Goal: Transaction & Acquisition: Purchase product/service

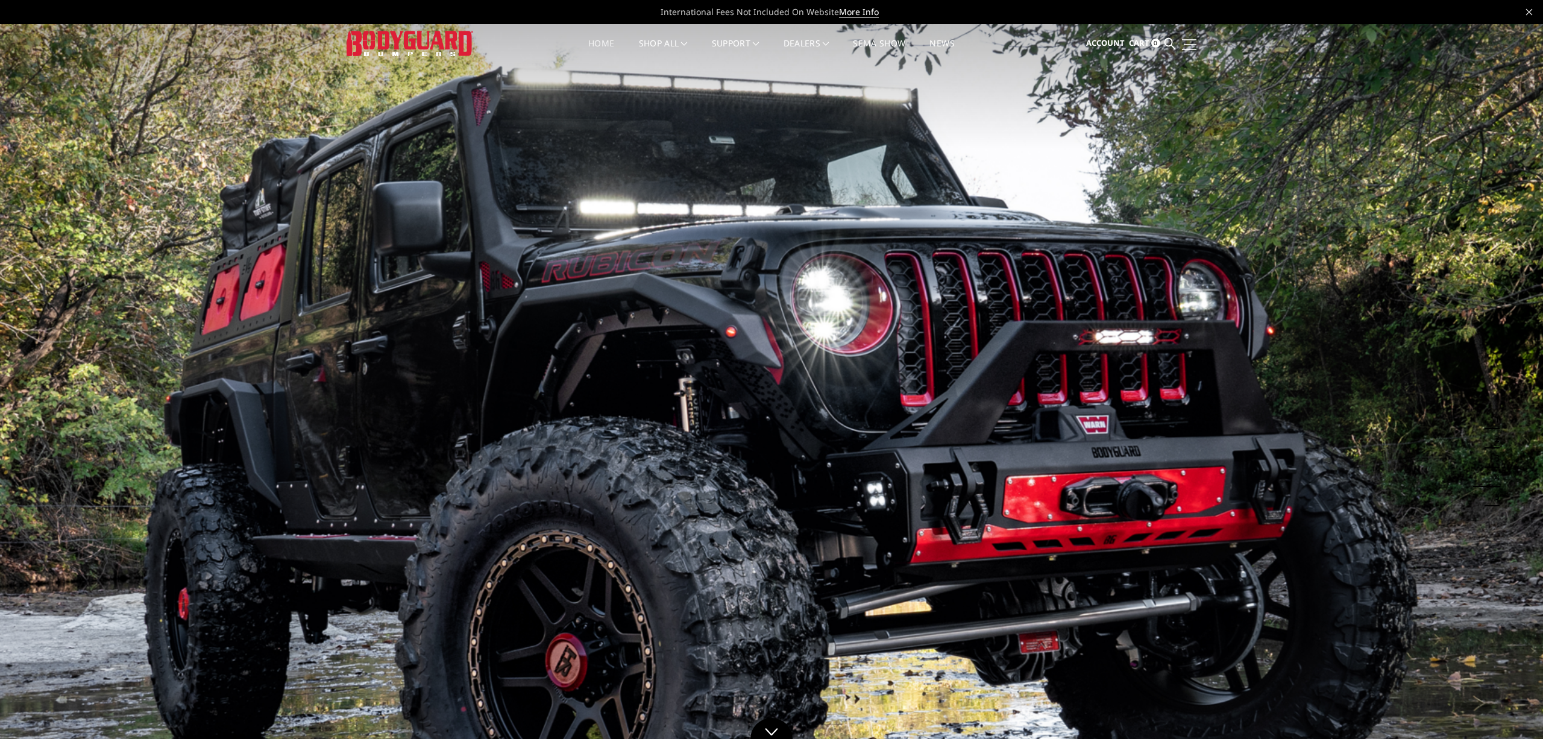
click at [1191, 47] on link at bounding box center [1187, 44] width 17 height 13
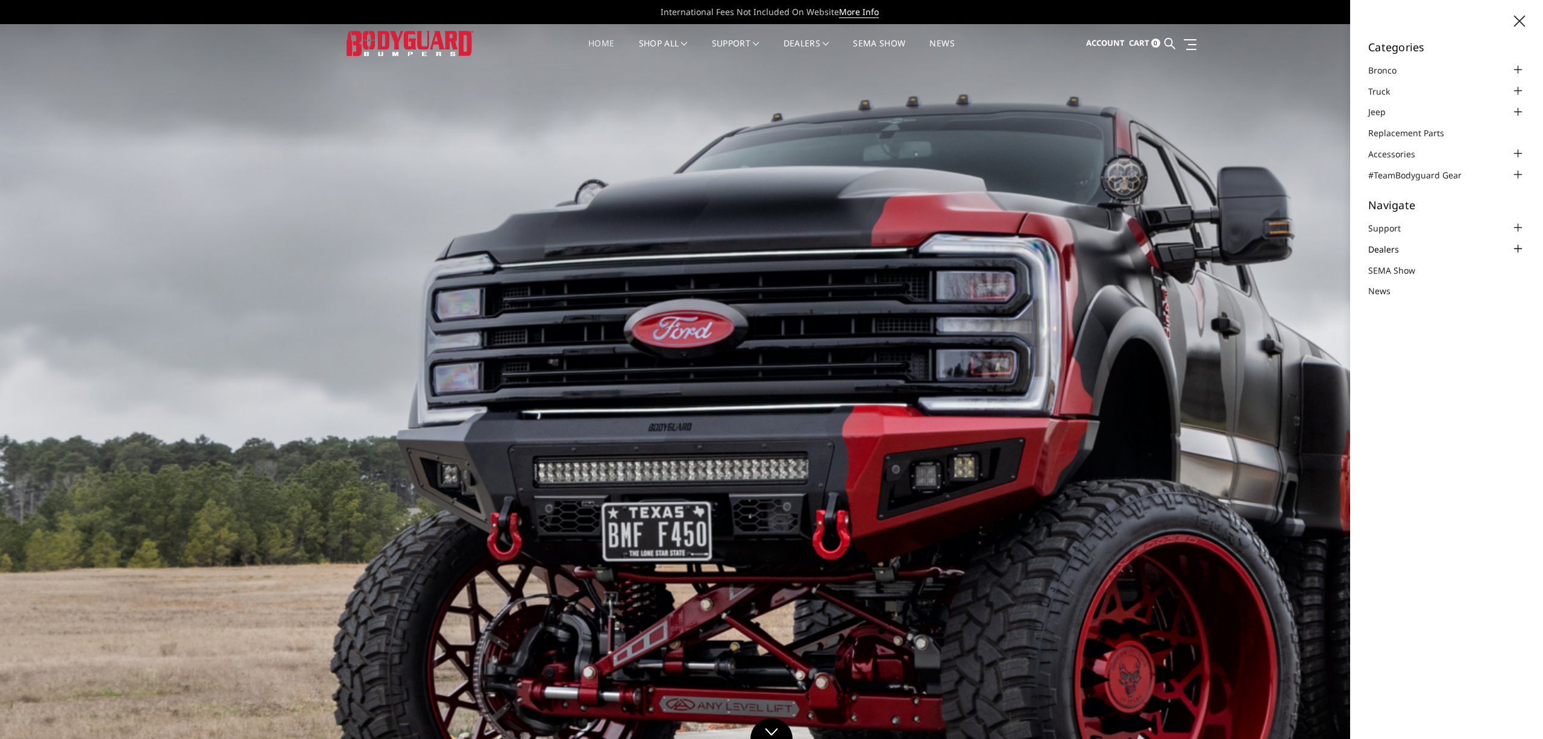
click at [1384, 245] on link "Dealers" at bounding box center [1391, 249] width 46 height 13
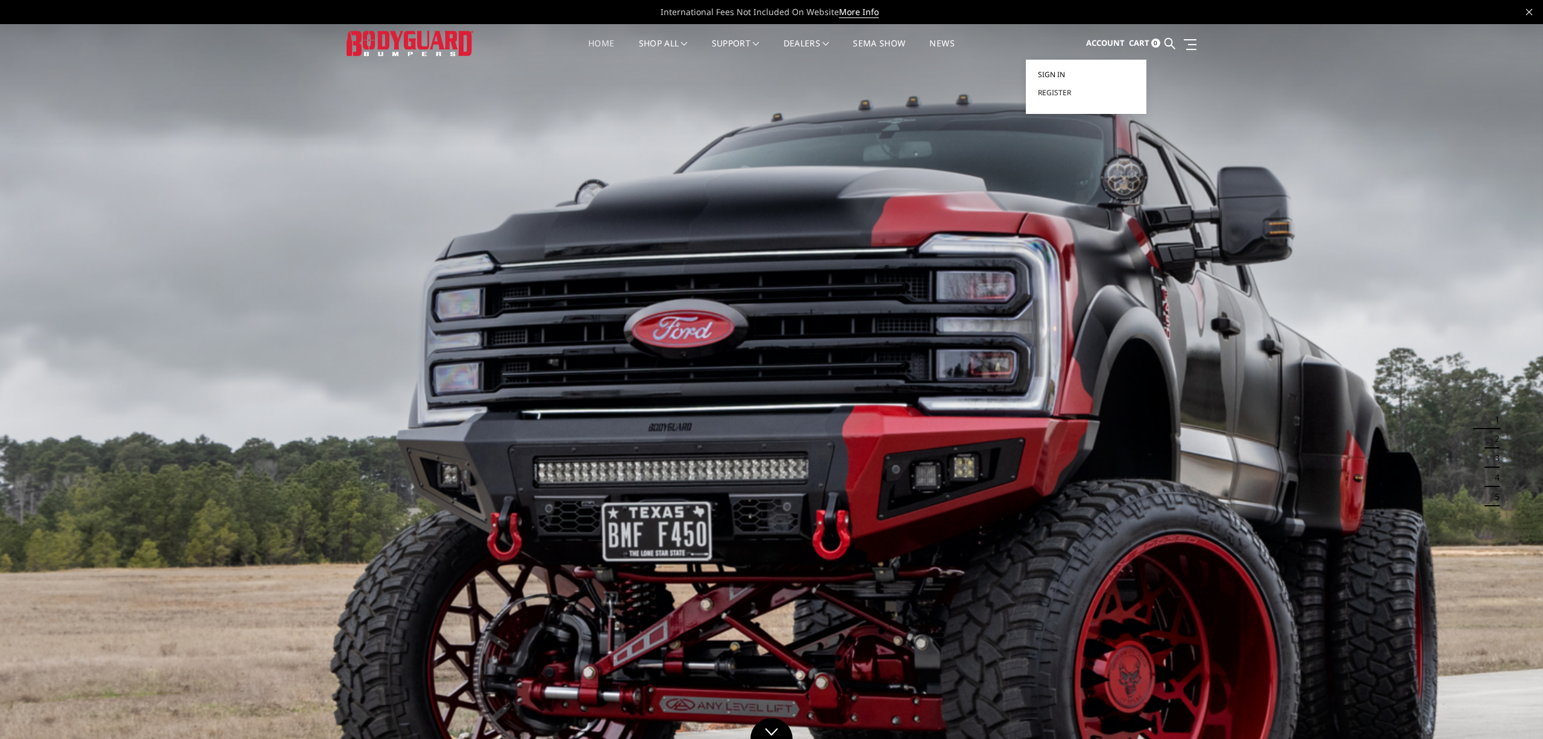
click at [1053, 74] on span "Sign in" at bounding box center [1051, 74] width 27 height 10
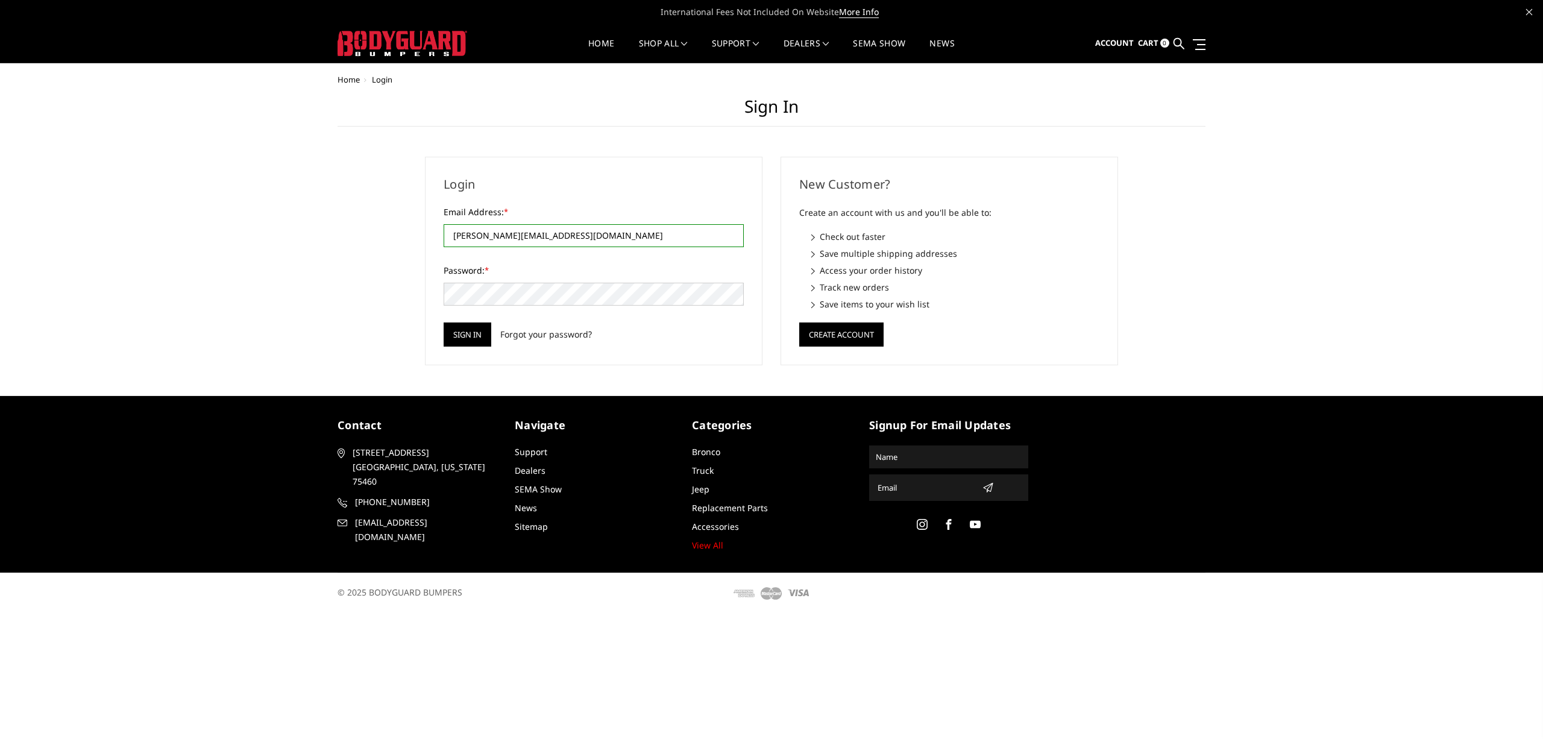
type input "dalon@kytruckbrothers.com"
click at [458, 328] on input "Sign in" at bounding box center [468, 334] width 48 height 24
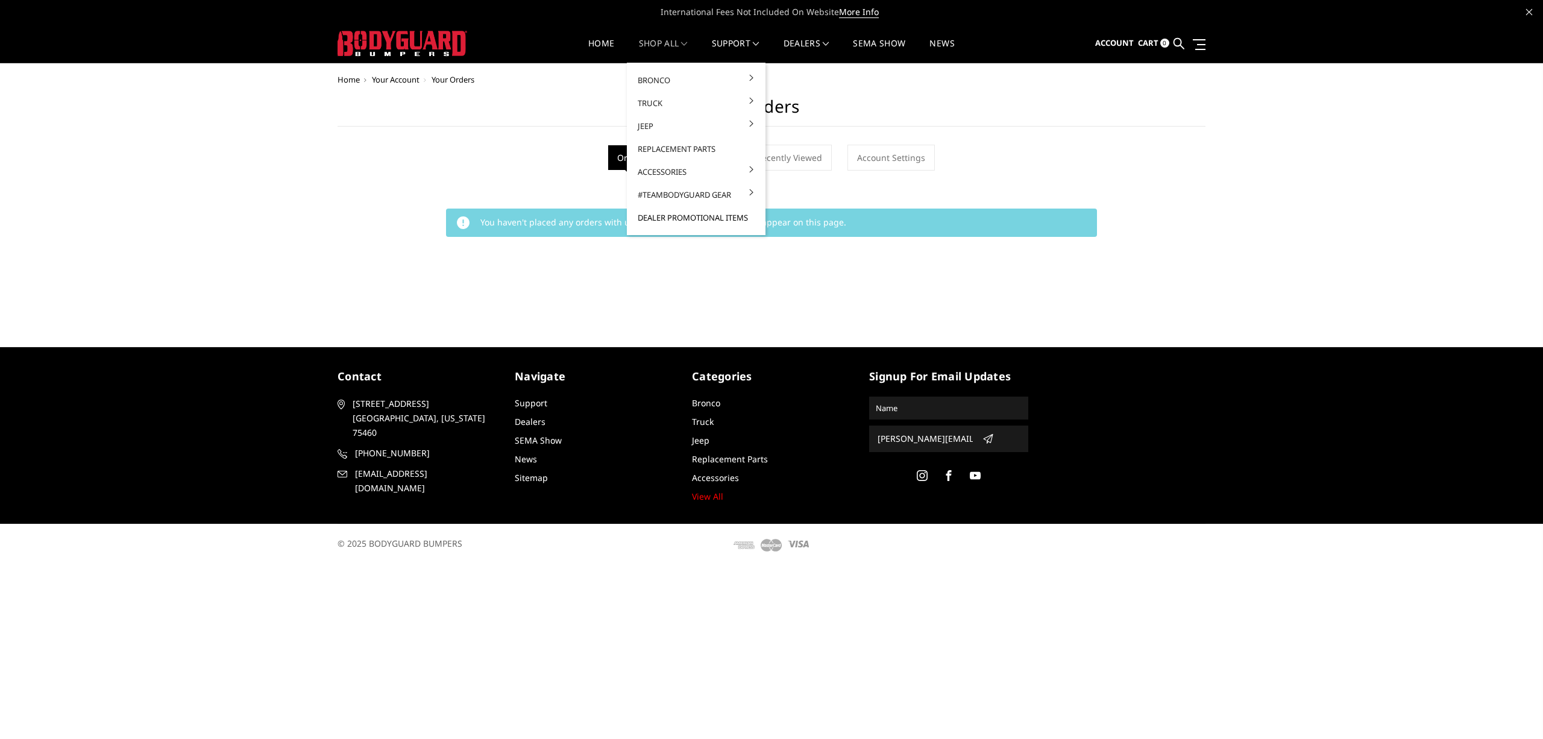
click at [670, 215] on link "Dealer Promotional Items" at bounding box center [696, 217] width 129 height 23
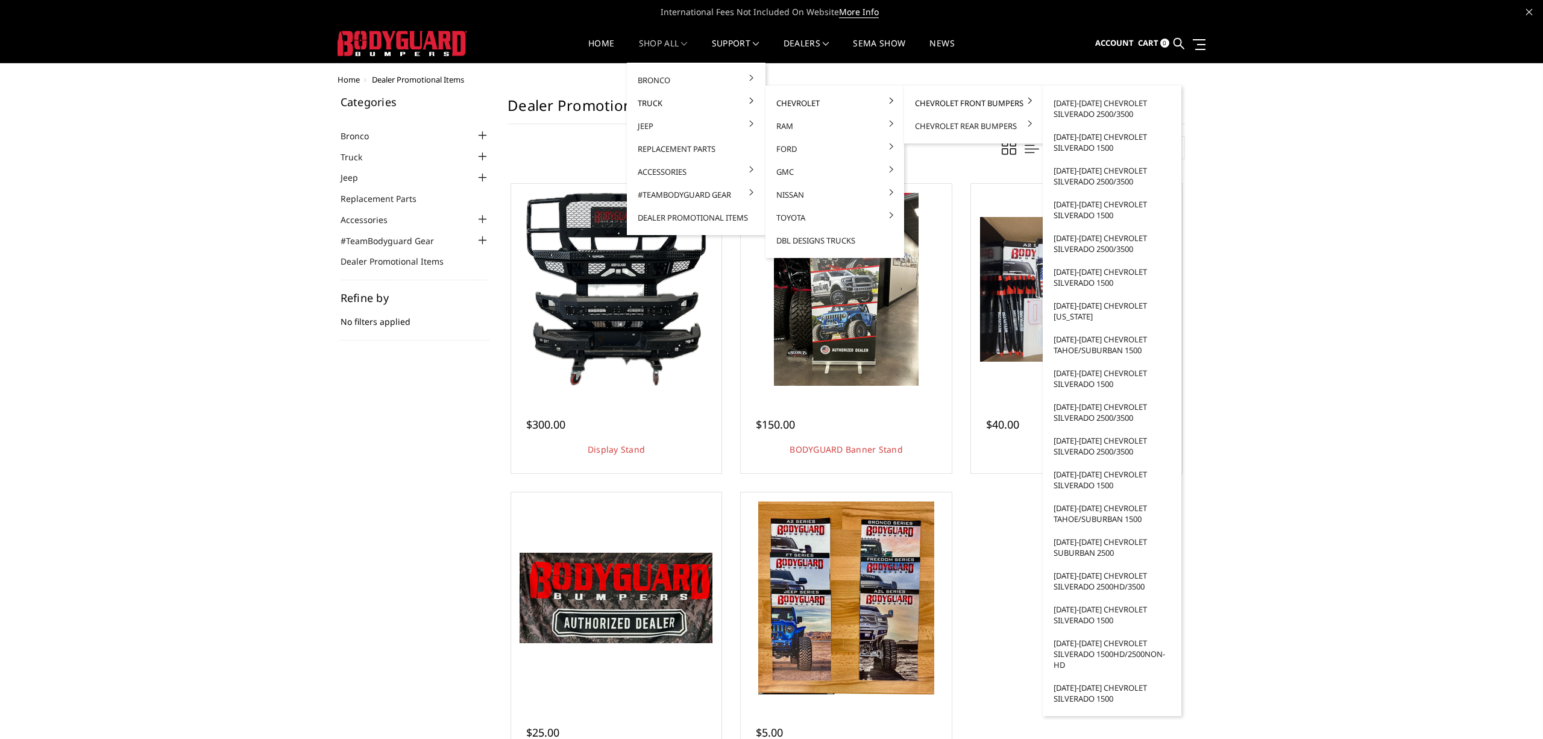
click at [963, 104] on link "Chevrolet Front Bumpers" at bounding box center [973, 103] width 129 height 23
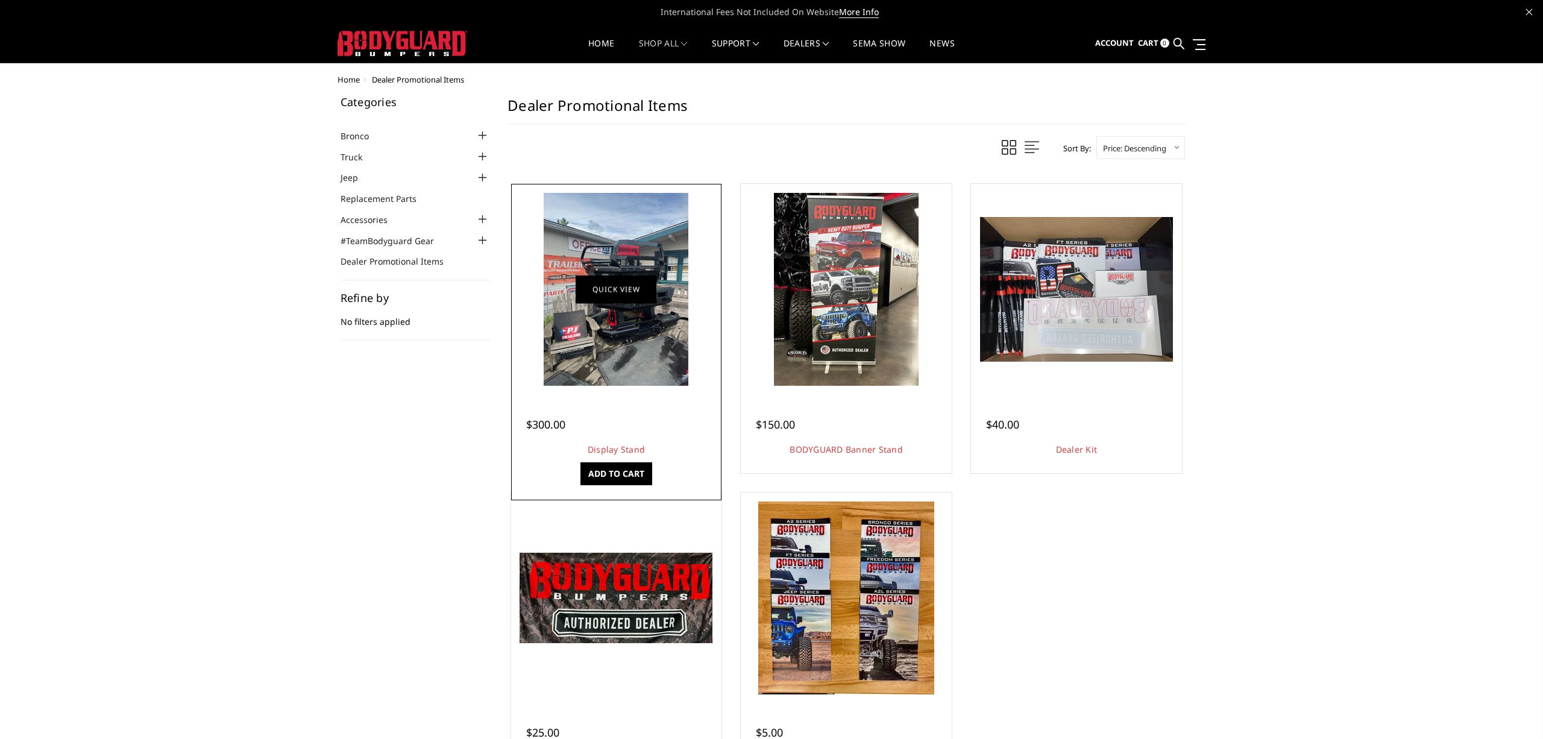
click at [617, 296] on link "Quick view" at bounding box center [616, 289] width 81 height 28
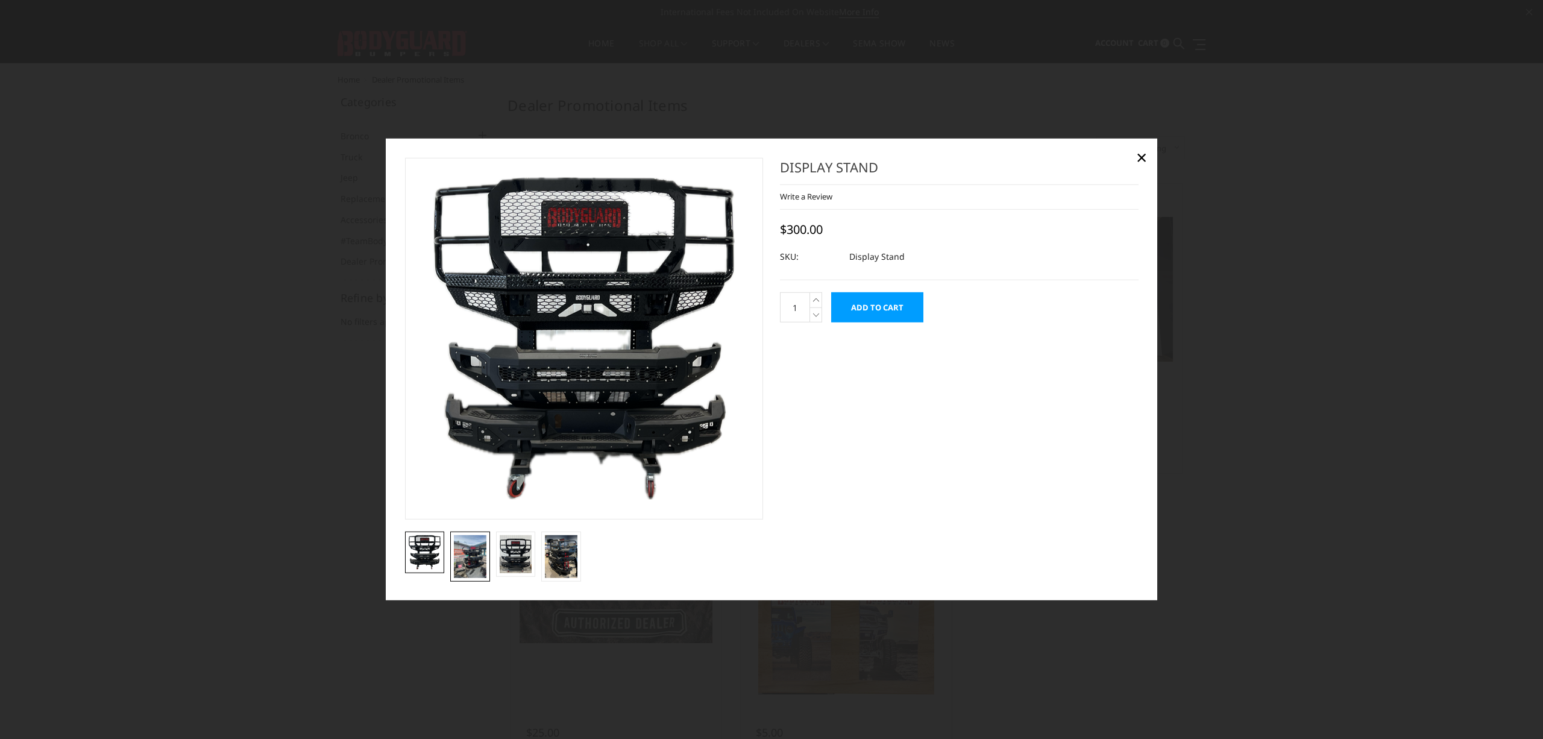
click at [473, 562] on img at bounding box center [470, 556] width 33 height 43
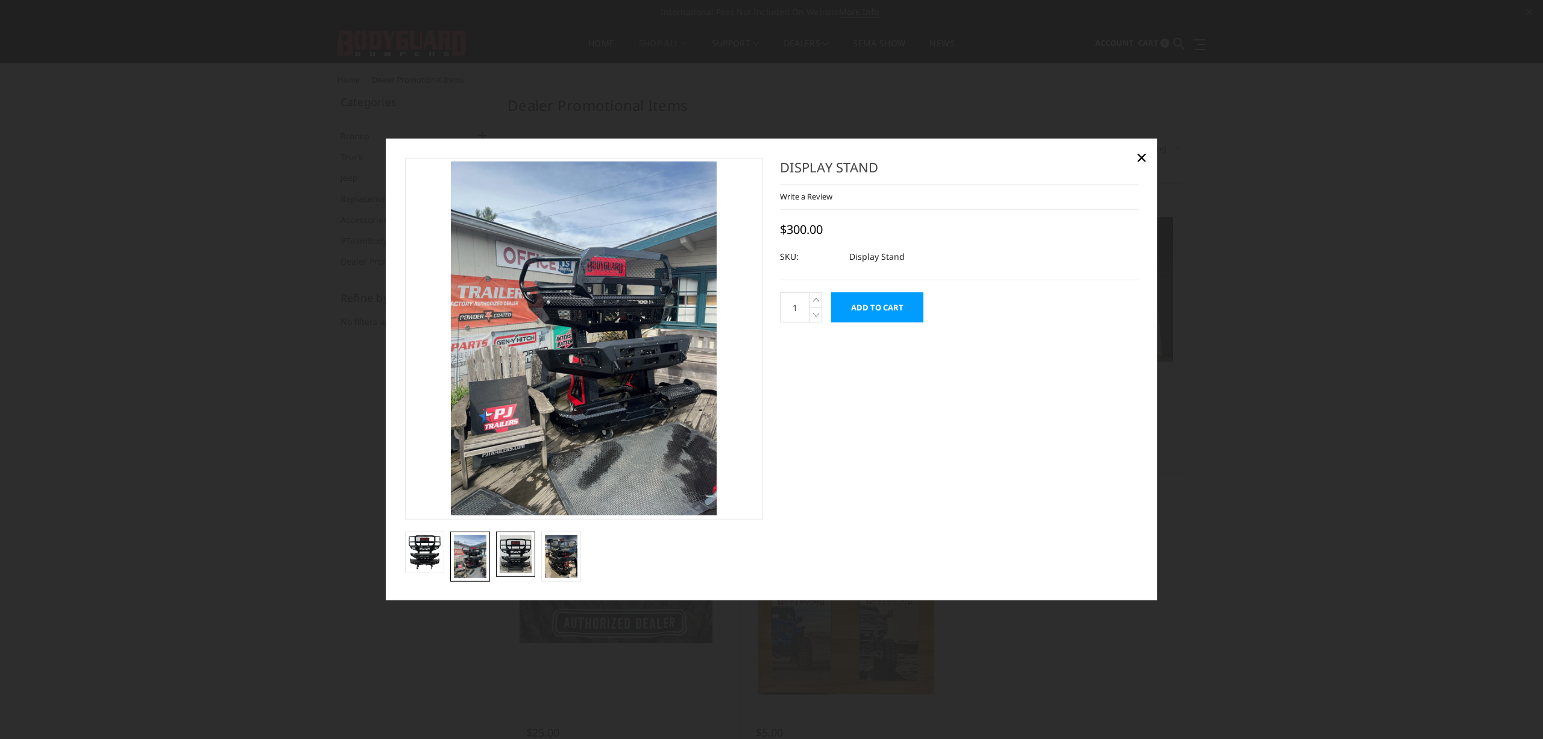
click at [513, 557] on img at bounding box center [516, 554] width 33 height 39
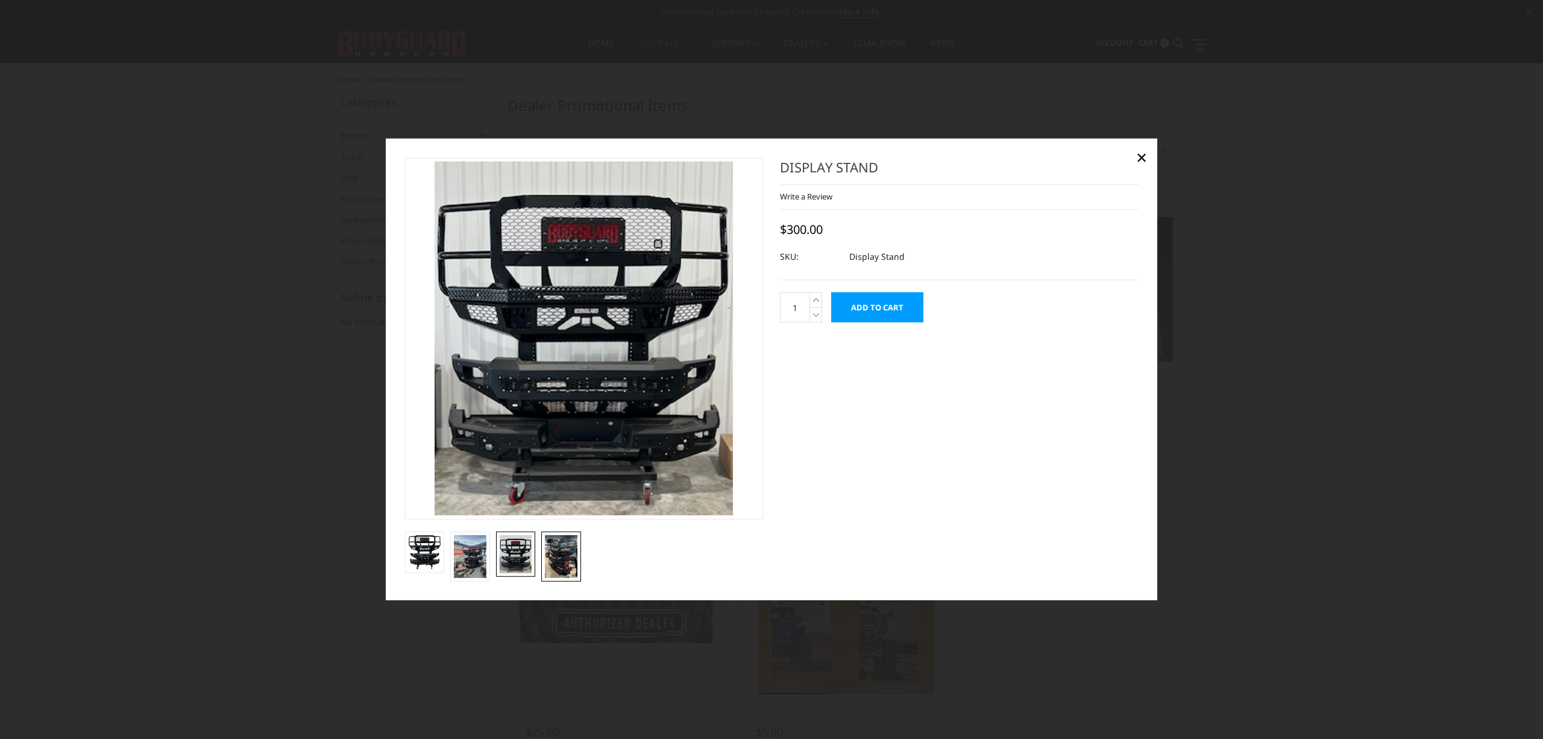
click at [569, 558] on img at bounding box center [561, 556] width 33 height 43
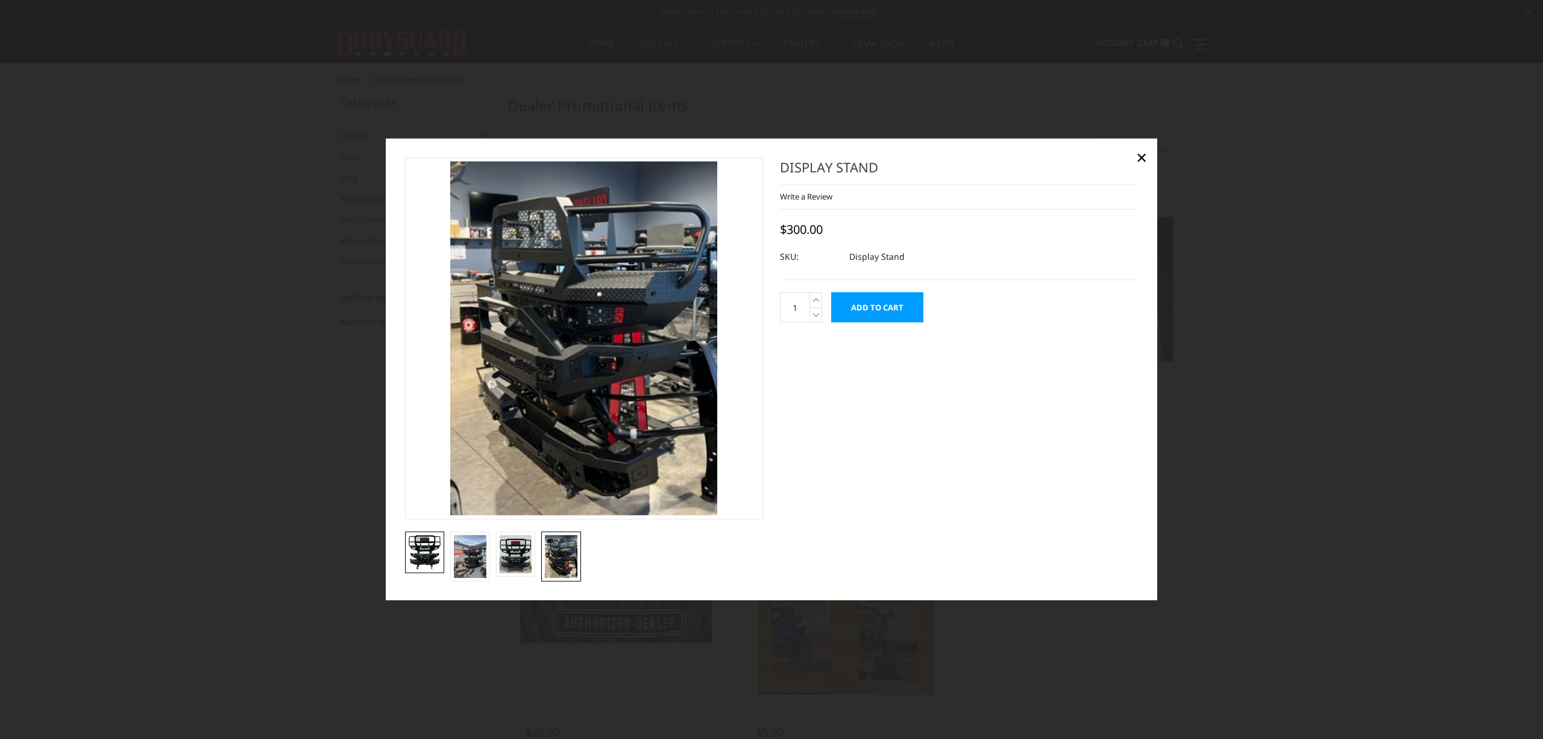
click at [433, 550] on img at bounding box center [425, 552] width 33 height 34
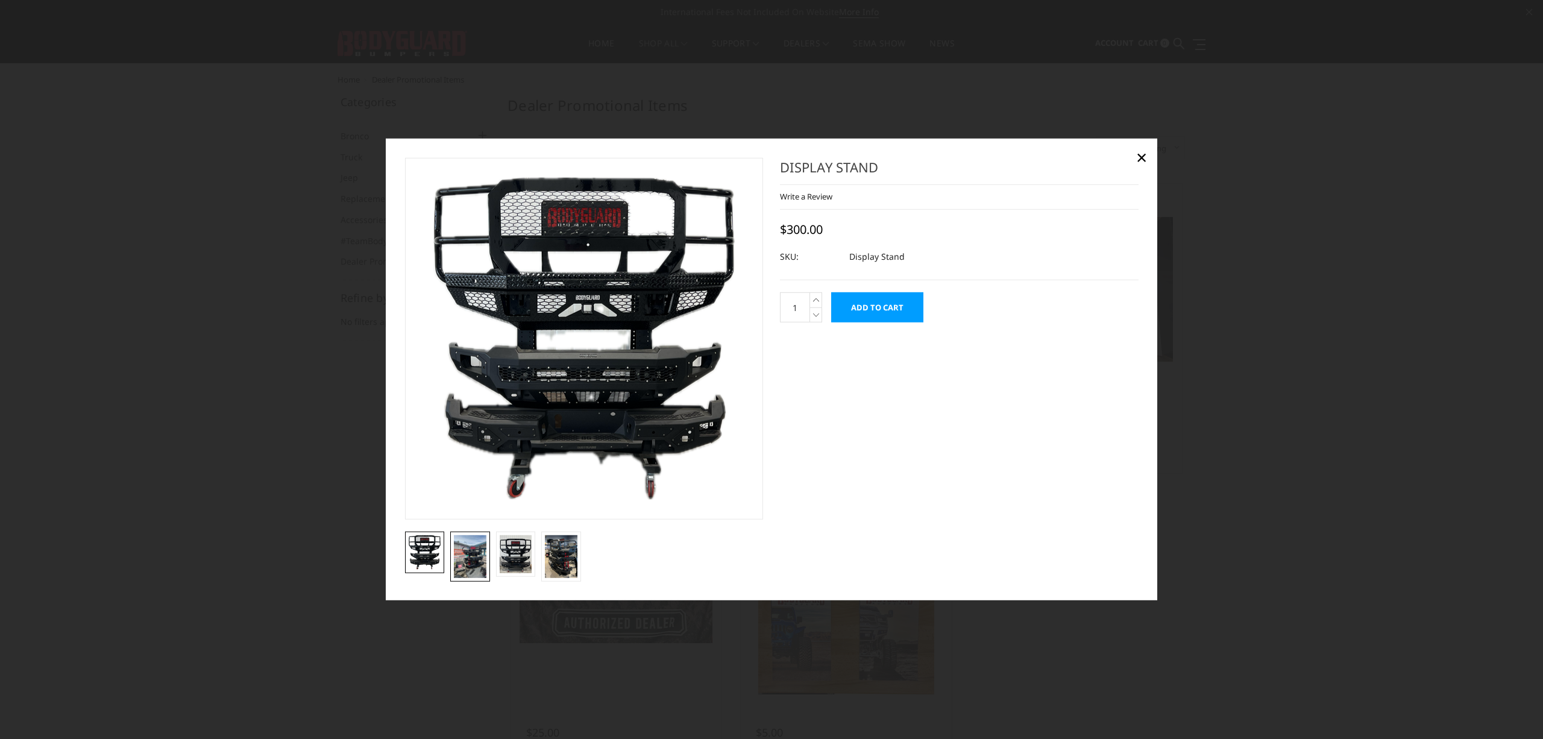
click at [477, 554] on img at bounding box center [470, 556] width 33 height 43
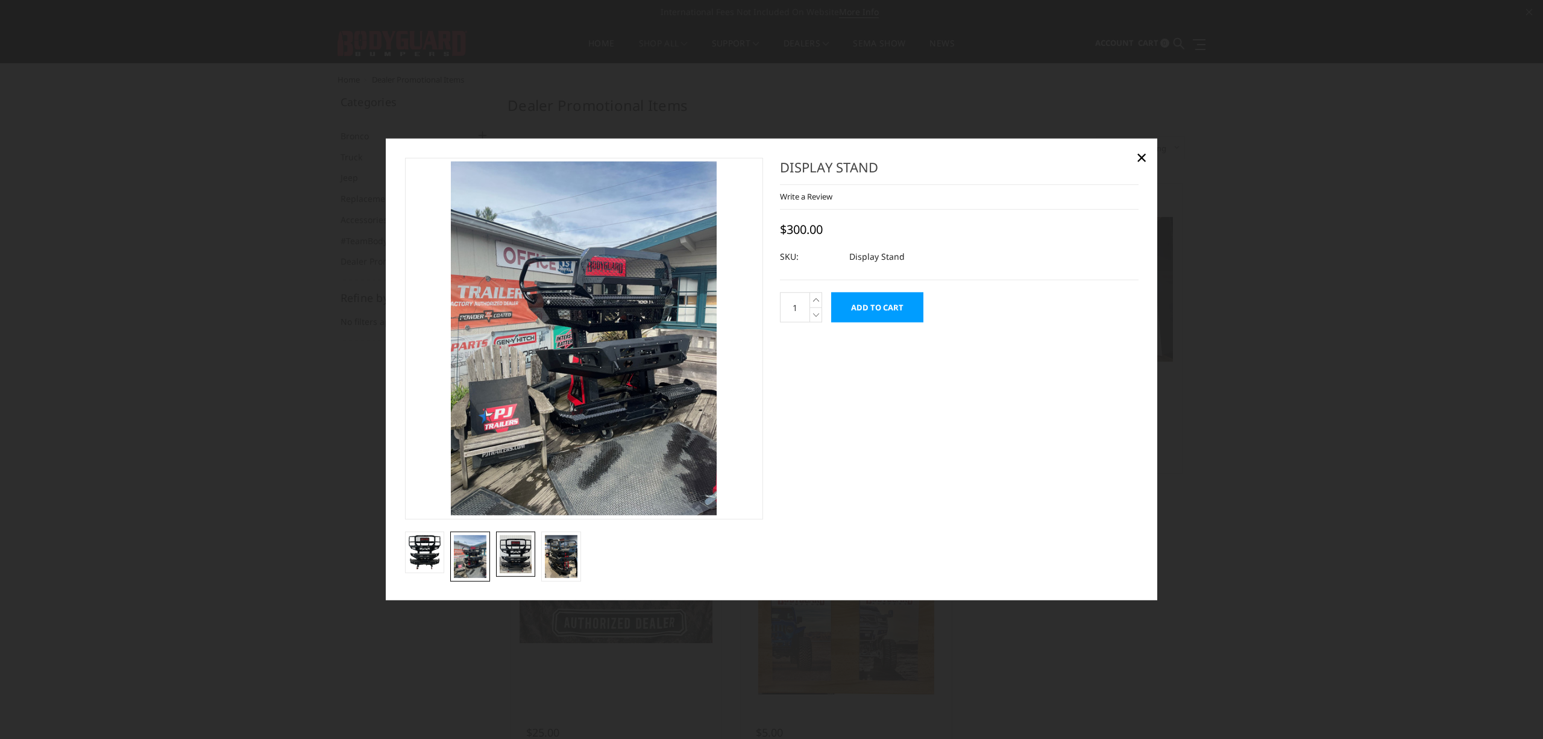
click at [515, 554] on img at bounding box center [516, 554] width 33 height 39
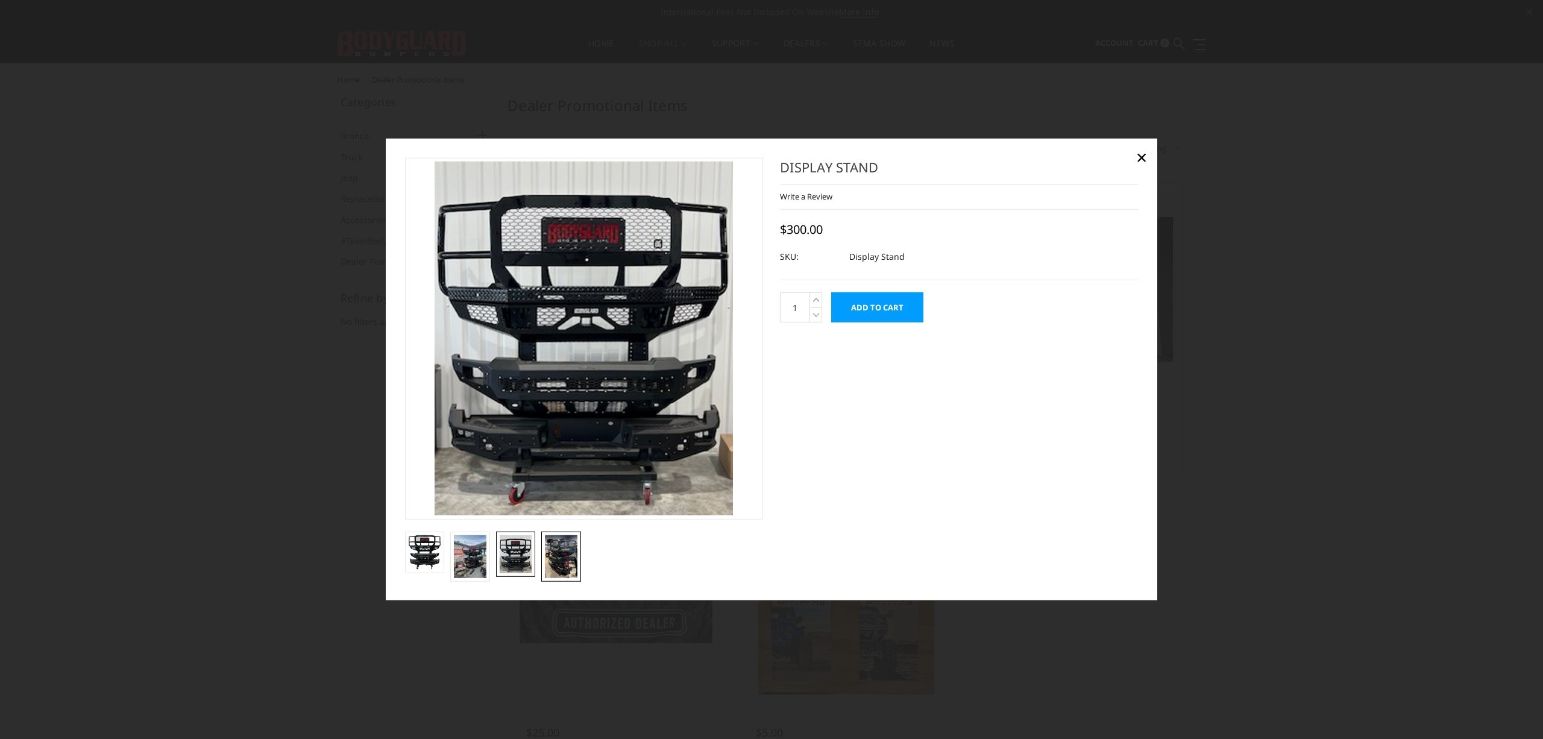
click at [566, 558] on img at bounding box center [561, 556] width 33 height 43
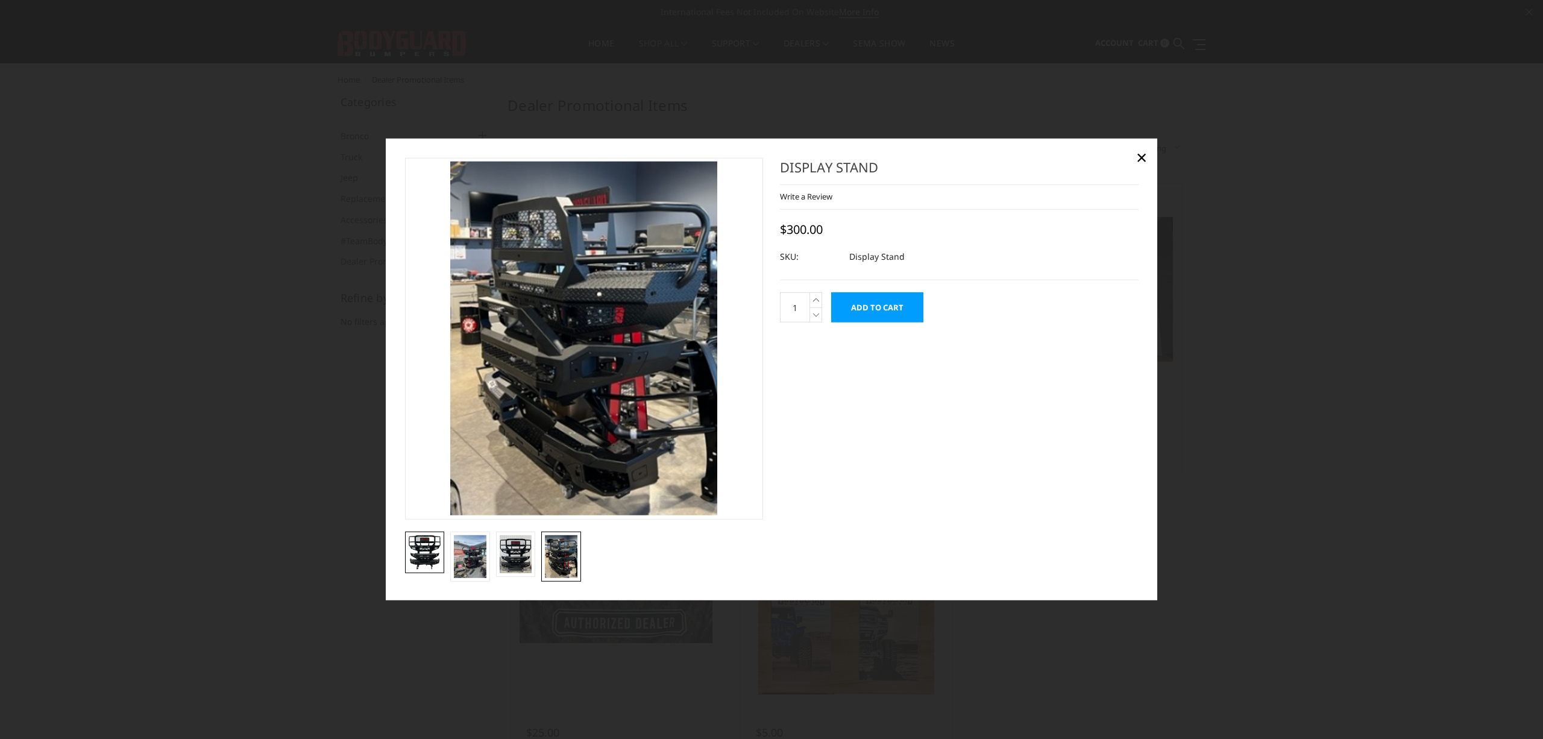
click at [426, 553] on img at bounding box center [425, 552] width 33 height 34
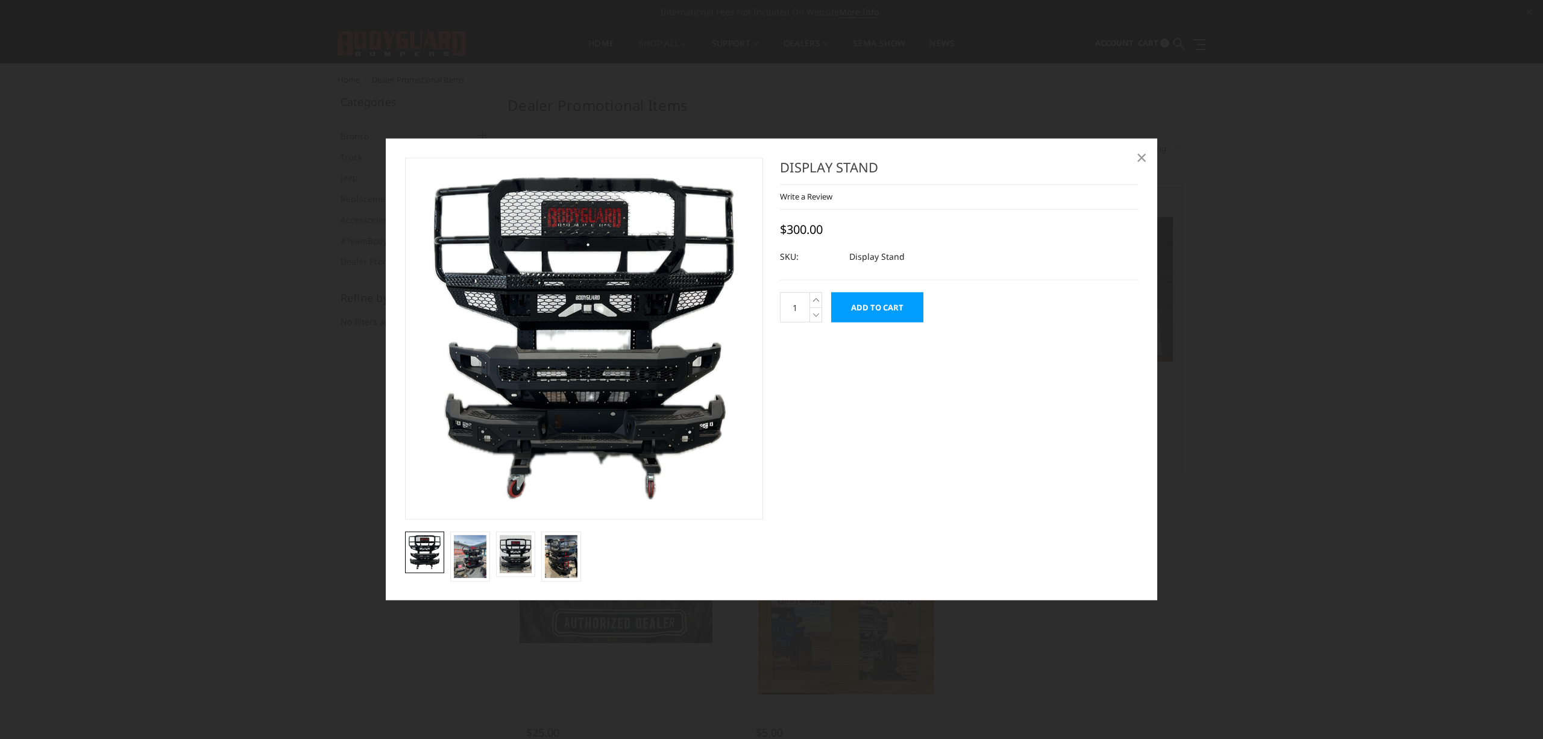
click at [1143, 157] on span "×" at bounding box center [1141, 156] width 11 height 26
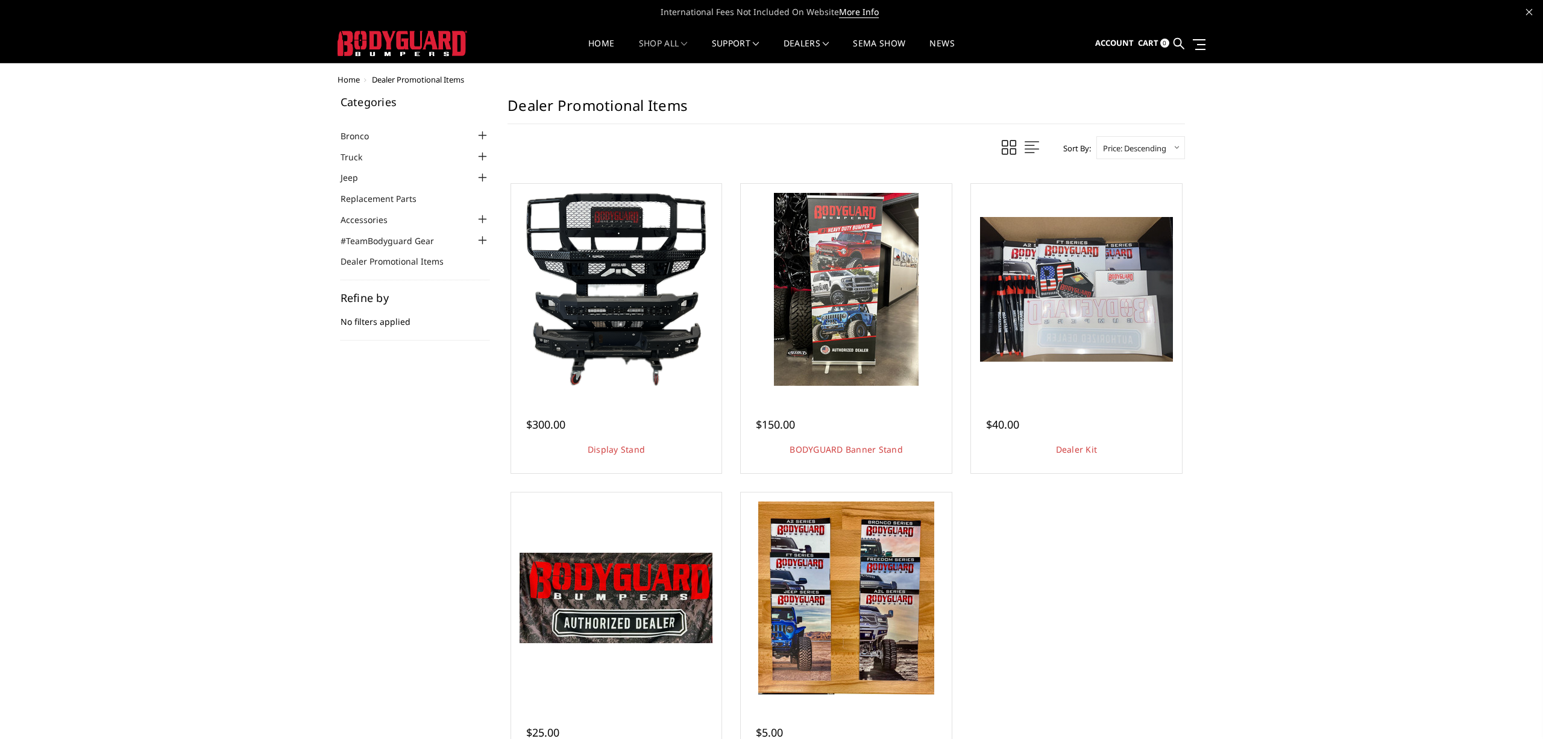
click at [482, 154] on div at bounding box center [482, 156] width 14 height 14
click at [483, 207] on div at bounding box center [482, 210] width 14 height 14
click at [483, 227] on div at bounding box center [482, 228] width 14 height 14
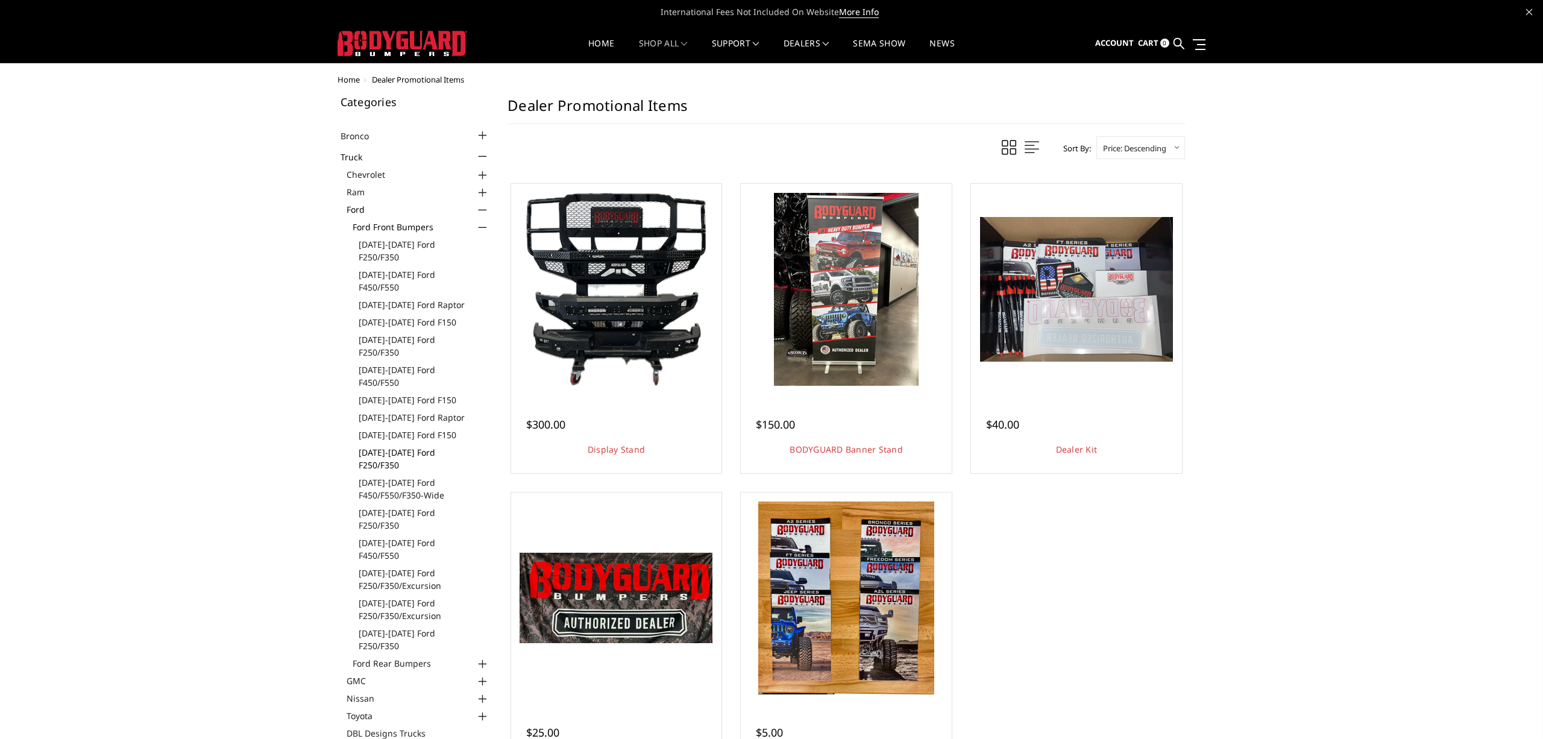
click at [403, 446] on link "[DATE]-[DATE] Ford F250/F350" at bounding box center [424, 458] width 131 height 25
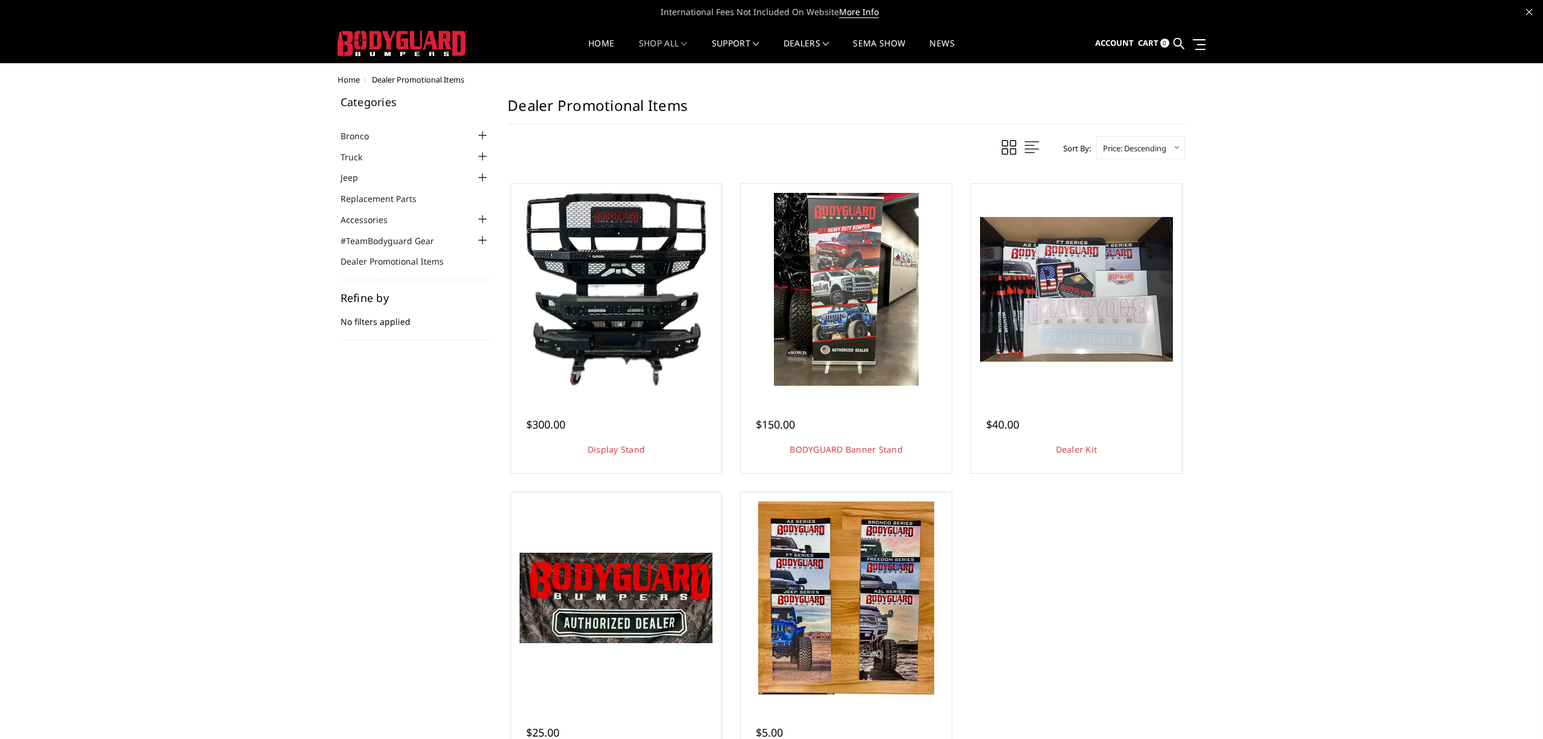
click at [478, 154] on div at bounding box center [482, 156] width 14 height 14
click at [482, 206] on div at bounding box center [482, 210] width 14 height 14
click at [482, 226] on div at bounding box center [482, 228] width 14 height 14
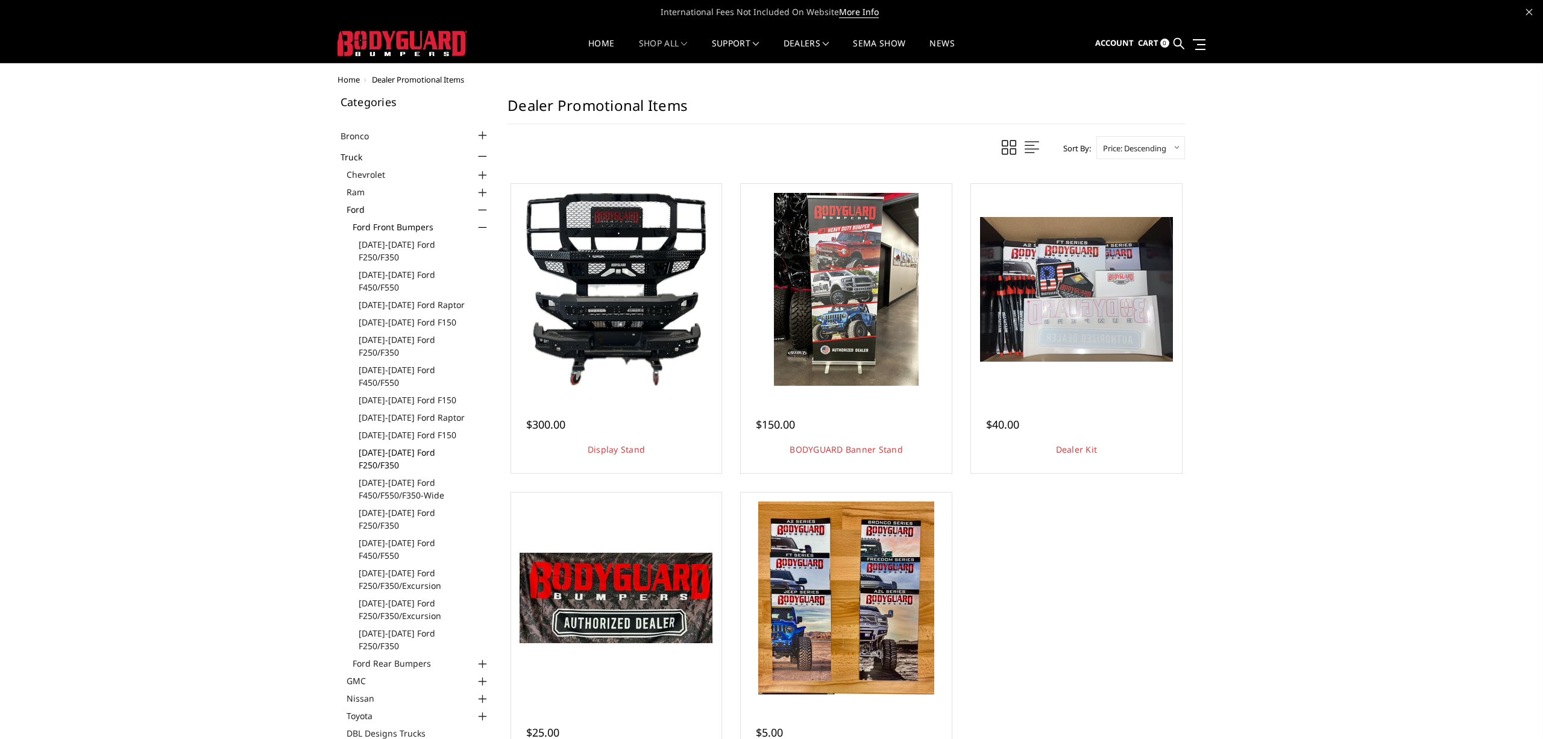
click at [403, 446] on link "[DATE]-[DATE] Ford F250/F350" at bounding box center [424, 458] width 131 height 25
